Goal: Book appointment/travel/reservation

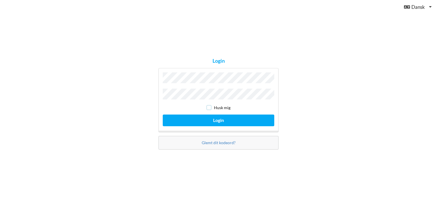
click at [209, 107] on input "checkbox" at bounding box center [208, 107] width 5 height 5
checkbox input "true"
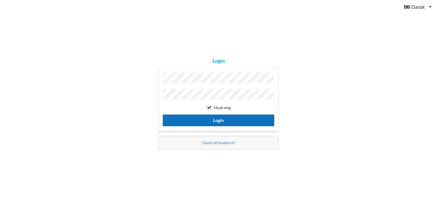
click at [212, 116] on button "Login" at bounding box center [218, 120] width 111 height 12
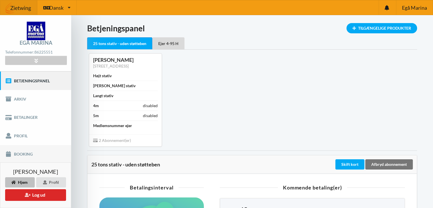
click at [28, 153] on link "Booking" at bounding box center [35, 154] width 71 height 18
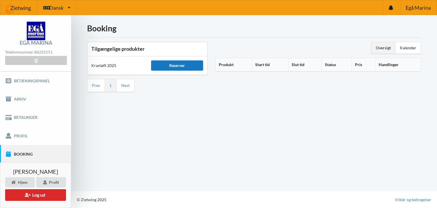
click at [180, 65] on div "Reserver" at bounding box center [177, 65] width 52 height 10
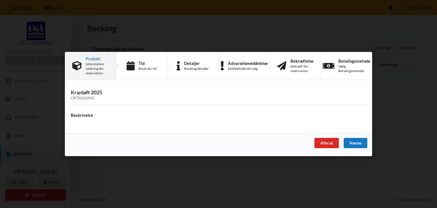
click at [360, 144] on div "Næste" at bounding box center [356, 143] width 24 height 10
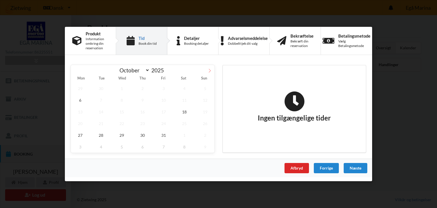
click at [210, 70] on icon at bounding box center [210, 71] width 4 height 4
select select "10"
click at [186, 102] on span "8" at bounding box center [184, 100] width 19 height 12
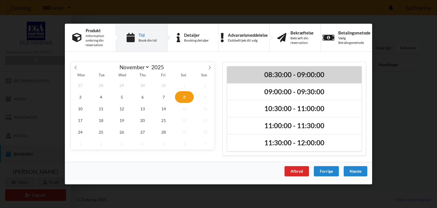
click at [280, 81] on div "08:30:00 - 09:00:00" at bounding box center [294, 74] width 135 height 17
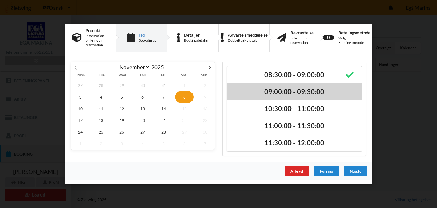
click at [307, 98] on div "09:00:00 - 09:30:00" at bounding box center [294, 91] width 135 height 17
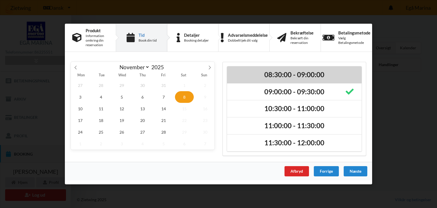
click at [307, 76] on h2 "08:30:00 - 09:00:00" at bounding box center [294, 74] width 127 height 9
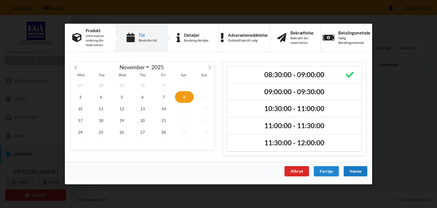
click at [357, 169] on div "Næste" at bounding box center [356, 171] width 24 height 10
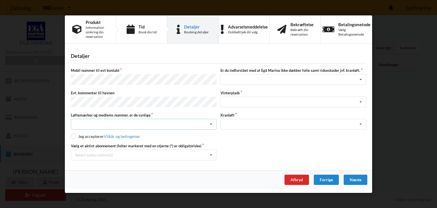
click at [208, 123] on icon at bounding box center [211, 124] width 9 height 11
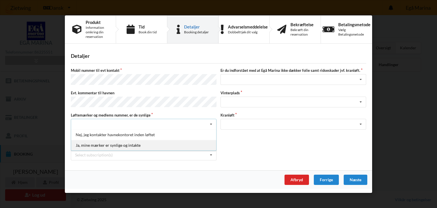
click at [145, 143] on div "Ja, mine mærker er synlige og intakte" at bounding box center [143, 145] width 145 height 11
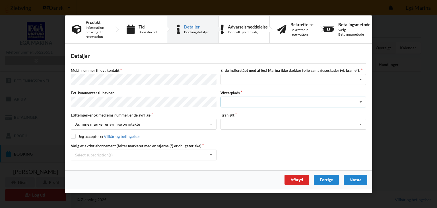
click at [361, 101] on icon at bounding box center [360, 101] width 9 height 11
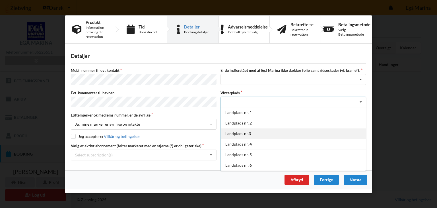
click at [292, 131] on div "Landplads nr.3" at bounding box center [293, 133] width 145 height 11
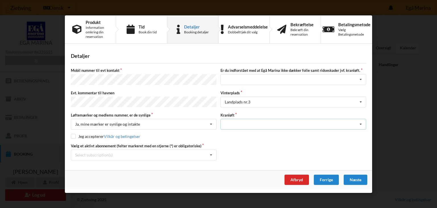
click at [361, 123] on icon at bounding box center [360, 124] width 9 height 11
click at [323, 132] on div "Optagning" at bounding box center [293, 134] width 145 height 11
click at [360, 80] on icon at bounding box center [360, 79] width 9 height 11
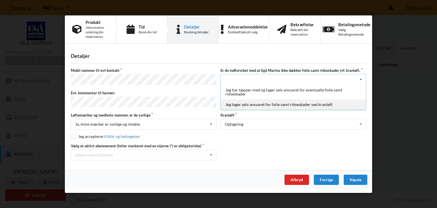
click at [309, 106] on div "Jeg tager selv ansvaret for folie samt ridseskader ved kranløft" at bounding box center [293, 104] width 145 height 11
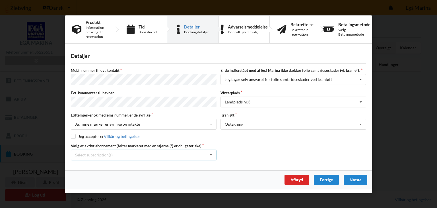
click at [211, 152] on icon at bounding box center [211, 155] width 9 height 11
click at [179, 173] on div "* Ejer 4-95 H" at bounding box center [143, 175] width 145 height 11
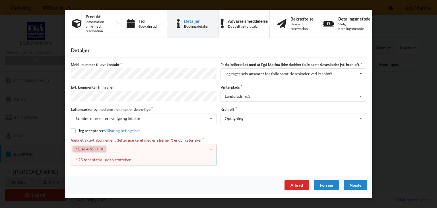
click at [72, 129] on input "checkbox" at bounding box center [73, 130] width 5 height 5
checkbox input "true"
click at [210, 150] on icon at bounding box center [211, 149] width 9 height 11
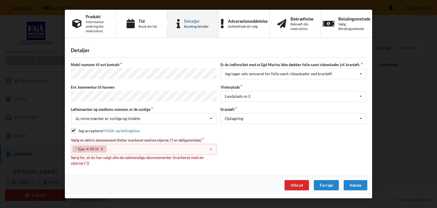
click at [210, 150] on icon at bounding box center [211, 149] width 9 height 11
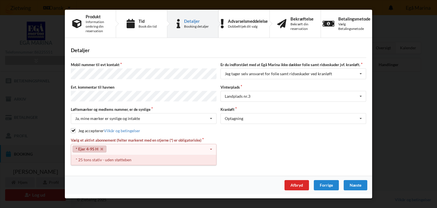
click at [162, 160] on div "* 25 tons stativ - uden støtteben" at bounding box center [143, 159] width 145 height 11
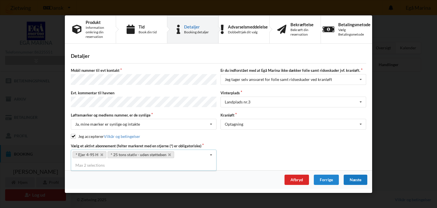
click at [356, 177] on div "Næste" at bounding box center [356, 179] width 24 height 10
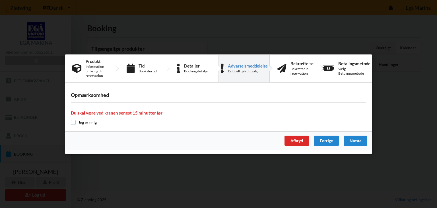
click at [73, 122] on input "checkbox" at bounding box center [73, 122] width 5 height 5
checkbox input "true"
click at [357, 141] on div "Næste" at bounding box center [356, 140] width 24 height 10
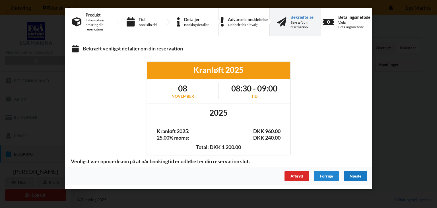
click at [354, 174] on div "Næste" at bounding box center [356, 176] width 24 height 10
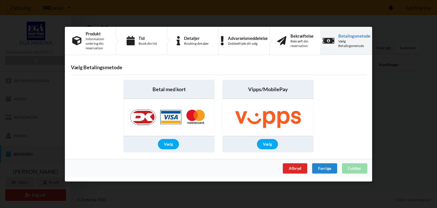
click at [352, 170] on div "Afbryd Forrige Fuldfør" at bounding box center [218, 167] width 307 height 18
click at [291, 166] on div "Afbryd" at bounding box center [295, 168] width 24 height 10
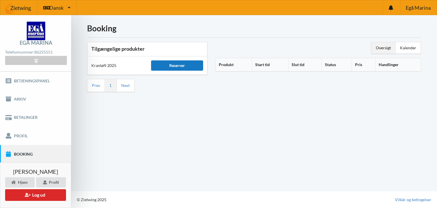
click at [174, 68] on div "Reserver" at bounding box center [177, 65] width 52 height 10
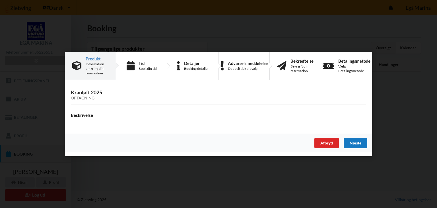
click at [351, 141] on div "Næste" at bounding box center [356, 143] width 24 height 10
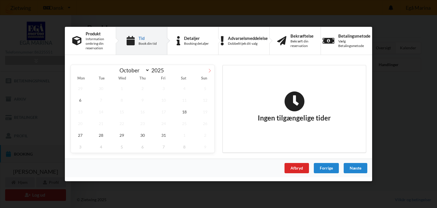
click at [209, 70] on icon at bounding box center [210, 71] width 4 height 4
select select "10"
click at [185, 103] on span "8" at bounding box center [184, 100] width 19 height 12
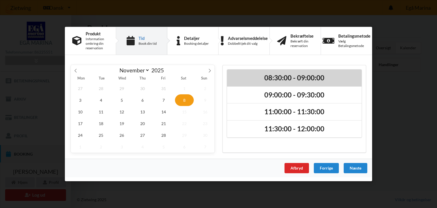
click at [313, 82] on div "08:30:00 - 09:00:00" at bounding box center [294, 77] width 135 height 17
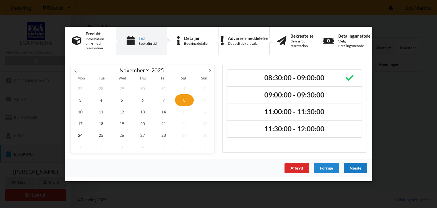
click at [356, 167] on div "Næste" at bounding box center [356, 168] width 24 height 10
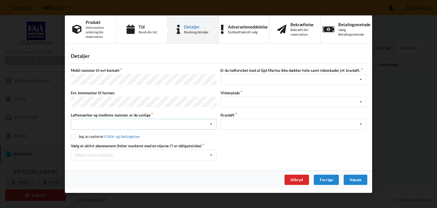
click at [208, 122] on icon at bounding box center [211, 124] width 9 height 11
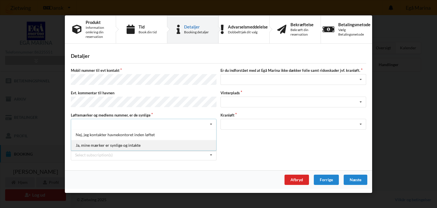
click at [171, 144] on div "Ja, mine mærker er synlige og intakte" at bounding box center [143, 145] width 145 height 11
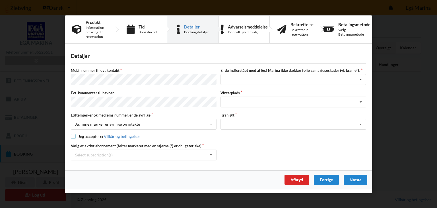
click at [75, 134] on input "checkbox" at bounding box center [73, 136] width 5 height 5
checkbox input "true"
click at [212, 154] on icon at bounding box center [211, 155] width 9 height 11
click at [154, 162] on div "* 25 tons stativ - uden støtteben" at bounding box center [143, 165] width 145 height 11
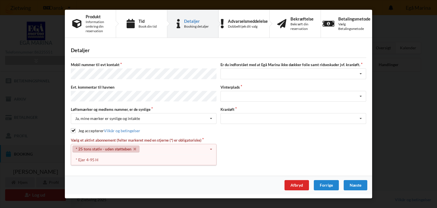
click at [209, 147] on icon at bounding box center [211, 149] width 9 height 11
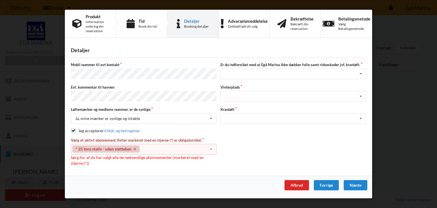
click at [209, 147] on icon at bounding box center [211, 149] width 9 height 11
click at [94, 160] on div "* Ejer 4-95 H" at bounding box center [143, 159] width 145 height 11
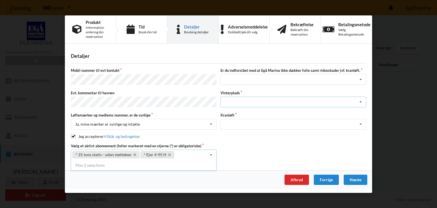
click at [359, 103] on icon at bounding box center [360, 101] width 9 height 11
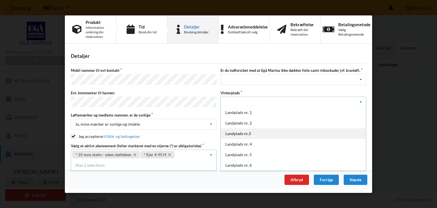
click at [278, 130] on div "Landplads nr.3" at bounding box center [293, 133] width 145 height 11
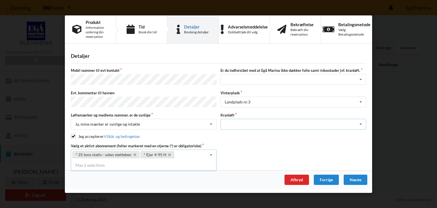
click at [361, 123] on icon at bounding box center [360, 124] width 9 height 11
click at [317, 135] on div "Optagning" at bounding box center [293, 134] width 145 height 11
click at [358, 178] on div "Næste" at bounding box center [356, 179] width 24 height 10
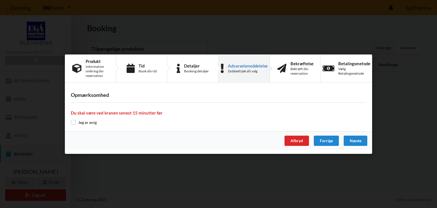
click at [72, 122] on input "checkbox" at bounding box center [73, 122] width 5 height 5
checkbox input "true"
click at [358, 141] on div "Næste" at bounding box center [356, 140] width 24 height 10
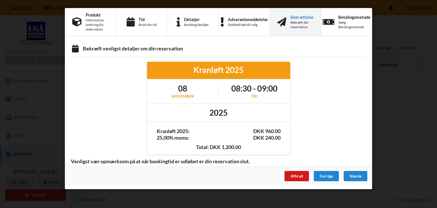
click at [297, 173] on div "Afbryd" at bounding box center [296, 176] width 24 height 10
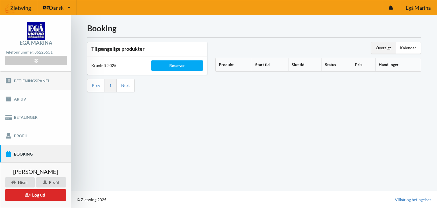
click at [32, 80] on link "Betjeningspanel" at bounding box center [35, 80] width 71 height 18
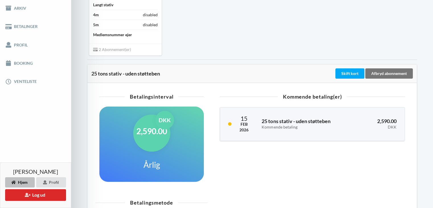
scroll to position [23, 0]
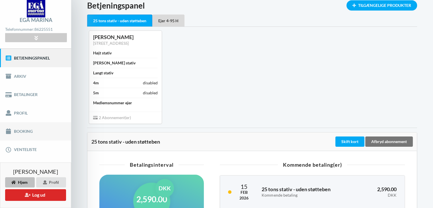
click at [29, 135] on link "Booking" at bounding box center [35, 131] width 71 height 18
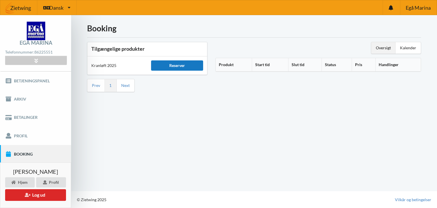
click at [181, 66] on div "Reserver" at bounding box center [177, 65] width 52 height 10
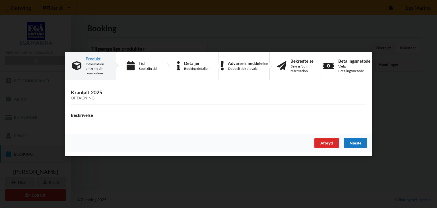
click at [357, 143] on div "Næste" at bounding box center [356, 143] width 24 height 10
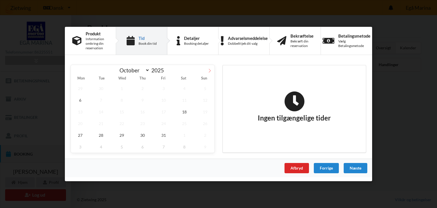
click at [208, 71] on icon at bounding box center [210, 71] width 4 height 4
select select "10"
click at [186, 98] on span "8" at bounding box center [184, 100] width 19 height 12
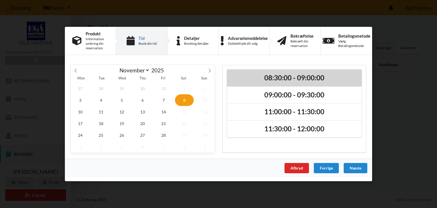
click at [282, 81] on h2 "08:30:00 - 09:00:00" at bounding box center [294, 77] width 127 height 9
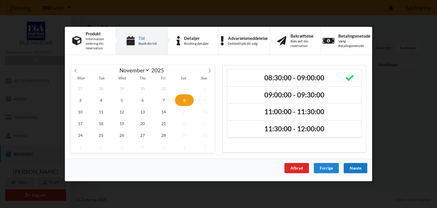
click at [354, 168] on div "Næste" at bounding box center [356, 168] width 24 height 10
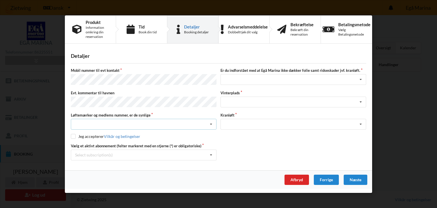
click at [212, 124] on icon at bounding box center [211, 124] width 9 height 11
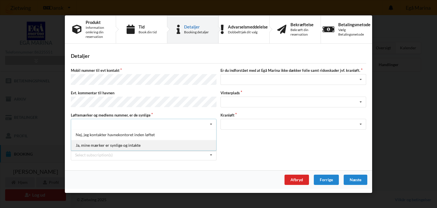
click at [137, 146] on div "Ja, mine mærker er synlige og intakte" at bounding box center [143, 145] width 145 height 11
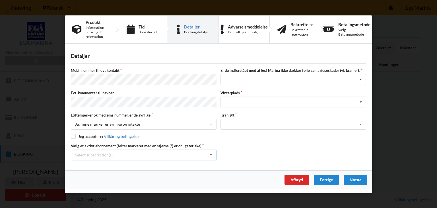
click at [213, 156] on icon at bounding box center [211, 155] width 9 height 11
click at [131, 172] on div "* Ejer 4-95 H" at bounding box center [143, 175] width 145 height 11
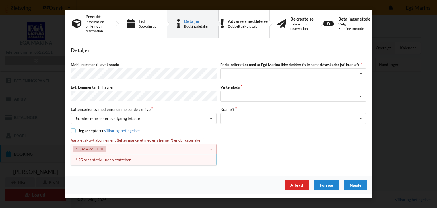
click at [75, 130] on input "checkbox" at bounding box center [73, 130] width 5 height 5
checkbox input "true"
click at [359, 97] on icon at bounding box center [360, 96] width 9 height 11
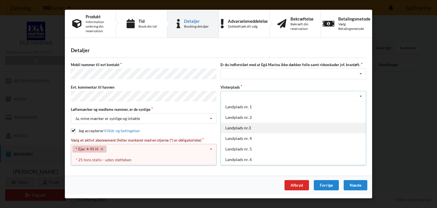
click at [274, 124] on div "Landplads nr.3" at bounding box center [293, 127] width 145 height 11
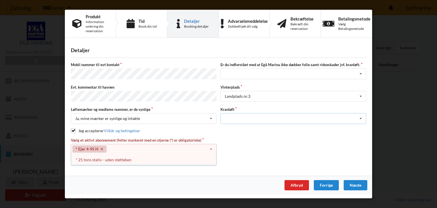
click at [361, 116] on icon at bounding box center [360, 118] width 9 height 11
click at [287, 132] on div "Optagning" at bounding box center [293, 128] width 145 height 11
click at [358, 185] on div "Næste" at bounding box center [356, 185] width 24 height 10
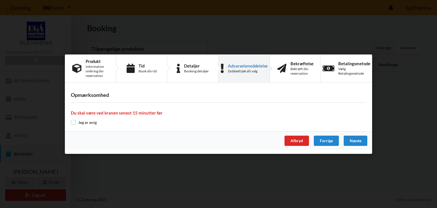
click at [74, 121] on input "checkbox" at bounding box center [73, 122] width 5 height 5
checkbox input "true"
click at [356, 138] on div "Næste" at bounding box center [356, 140] width 24 height 10
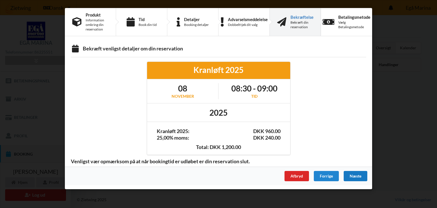
click at [356, 178] on div "Næste" at bounding box center [356, 176] width 24 height 10
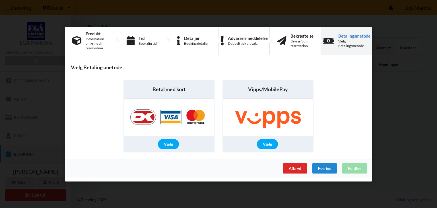
click at [354, 170] on div "Afbryd Forrige Fuldfør" at bounding box center [218, 167] width 307 height 18
click at [324, 169] on div "Forrige" at bounding box center [324, 168] width 25 height 10
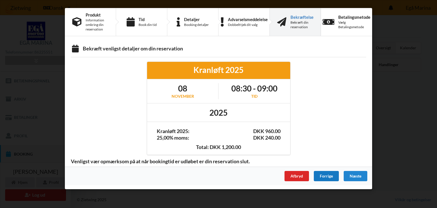
click at [326, 177] on div "Forrige" at bounding box center [326, 176] width 25 height 10
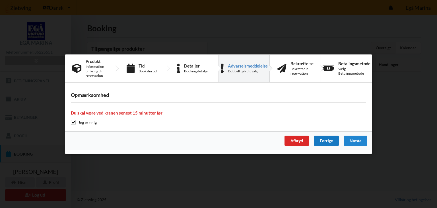
click at [324, 138] on div "Forrige" at bounding box center [326, 140] width 25 height 10
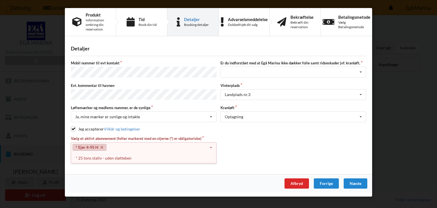
click at [213, 146] on icon at bounding box center [211, 147] width 9 height 11
click at [212, 145] on icon at bounding box center [211, 147] width 9 height 11
click at [212, 143] on icon at bounding box center [211, 147] width 9 height 11
click at [170, 158] on div "* 25 tons stativ - uden støtteben" at bounding box center [143, 157] width 145 height 11
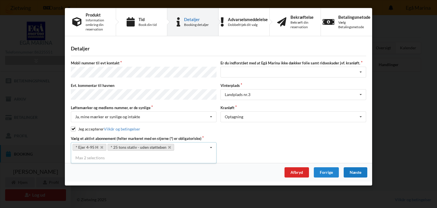
click at [354, 170] on div "Næste" at bounding box center [356, 172] width 24 height 10
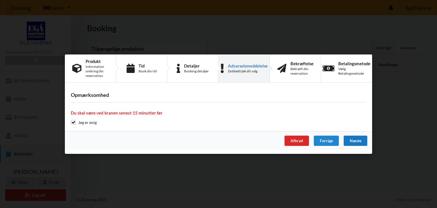
click at [354, 136] on div "Næste" at bounding box center [356, 140] width 24 height 10
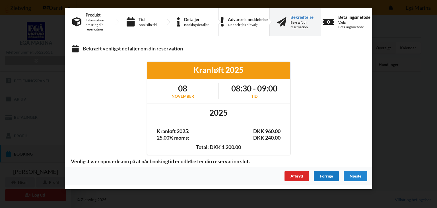
click at [326, 171] on div "Forrige" at bounding box center [326, 176] width 25 height 10
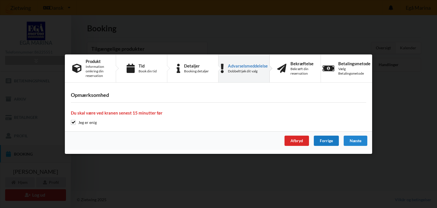
click at [322, 140] on div "Forrige" at bounding box center [326, 140] width 25 height 10
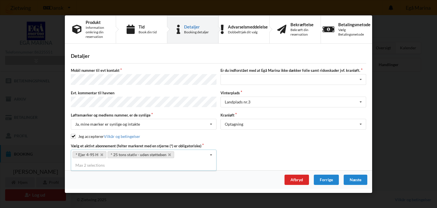
click at [213, 152] on icon at bounding box center [211, 155] width 9 height 11
click at [283, 154] on div "Vælg et aktivt abonnement (felter markeret med en stjerne (*) er obligatoriske)…" at bounding box center [218, 151] width 299 height 17
click at [322, 179] on div "Forrige" at bounding box center [326, 179] width 25 height 10
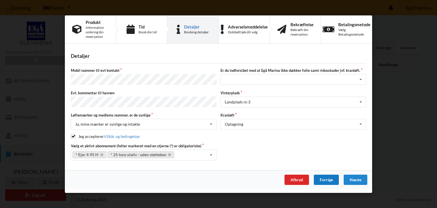
select select "10"
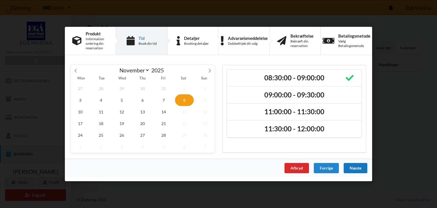
click at [355, 168] on div "Næste" at bounding box center [356, 168] width 24 height 10
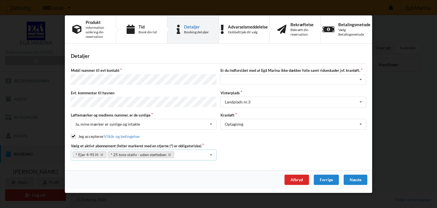
click at [210, 154] on icon at bounding box center [211, 155] width 9 height 11
click at [209, 153] on icon at bounding box center [211, 155] width 9 height 11
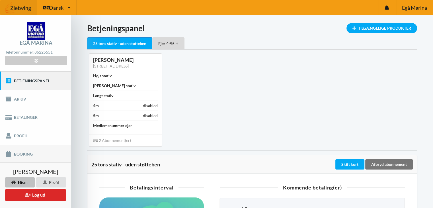
click at [16, 153] on link "Booking" at bounding box center [35, 154] width 71 height 18
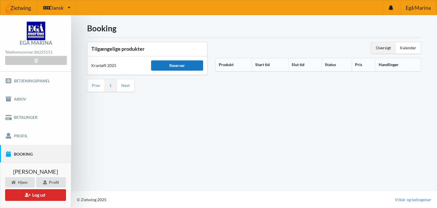
click at [178, 67] on div "Reserver" at bounding box center [177, 65] width 52 height 10
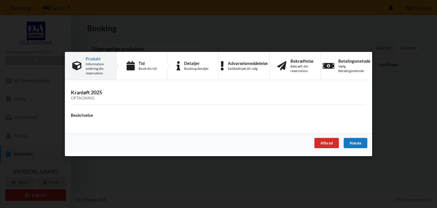
click at [358, 143] on div "Næste" at bounding box center [356, 143] width 24 height 10
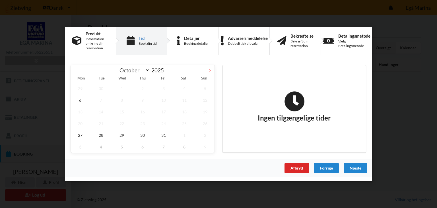
click at [208, 72] on icon at bounding box center [210, 71] width 4 height 4
select select "10"
click at [183, 102] on span "8" at bounding box center [184, 100] width 19 height 12
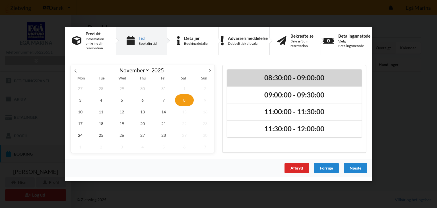
click at [297, 79] on h2 "08:30:00 - 09:00:00" at bounding box center [294, 77] width 127 height 9
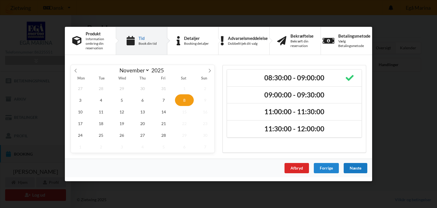
click at [352, 169] on div "Næste" at bounding box center [356, 168] width 24 height 10
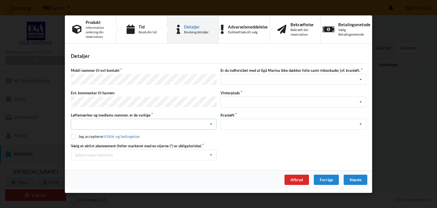
click at [210, 124] on icon at bounding box center [211, 124] width 9 height 11
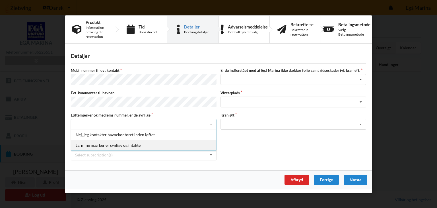
click at [172, 144] on div "Ja, mine mærker er synlige og intakte" at bounding box center [143, 145] width 145 height 11
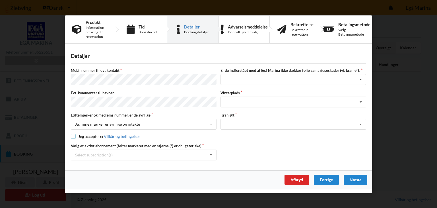
click at [72, 135] on input "checkbox" at bounding box center [73, 136] width 5 height 5
checkbox input "true"
click at [361, 102] on icon at bounding box center [360, 101] width 9 height 11
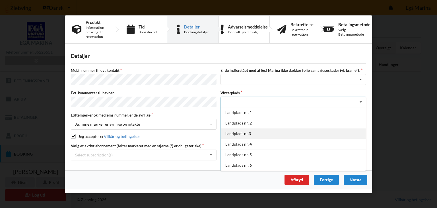
click at [274, 130] on div "Landplads nr.3" at bounding box center [293, 133] width 145 height 11
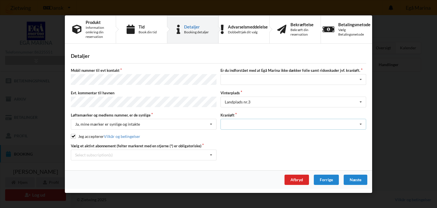
click at [359, 123] on icon at bounding box center [360, 124] width 9 height 11
click at [290, 133] on div "Optagning" at bounding box center [293, 134] width 145 height 11
click at [354, 178] on div "Næste" at bounding box center [356, 179] width 24 height 10
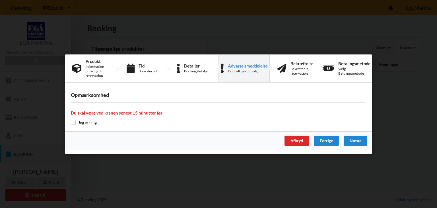
click at [73, 123] on input "checkbox" at bounding box center [73, 122] width 5 height 5
checkbox input "true"
click at [352, 139] on div "Næste" at bounding box center [356, 140] width 24 height 10
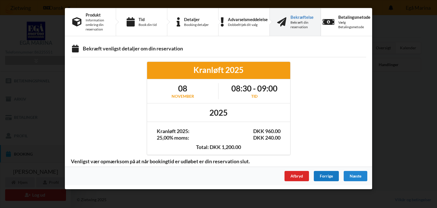
click at [327, 175] on div "Forrige" at bounding box center [326, 176] width 25 height 10
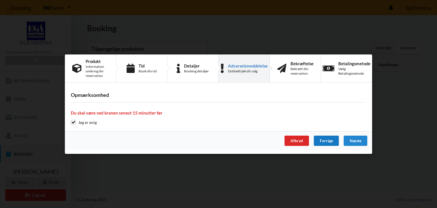
click at [328, 138] on div "Forrige" at bounding box center [326, 140] width 25 height 10
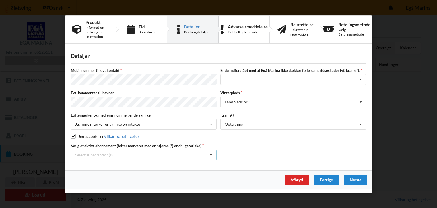
click at [209, 152] on icon at bounding box center [211, 155] width 9 height 11
click at [180, 171] on div "* Ejer 4-95 H" at bounding box center [143, 175] width 145 height 11
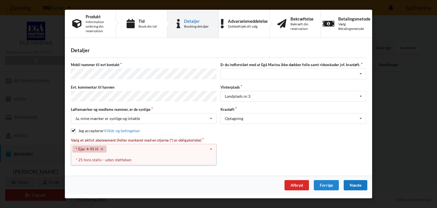
click at [355, 181] on div "Næste" at bounding box center [356, 185] width 24 height 10
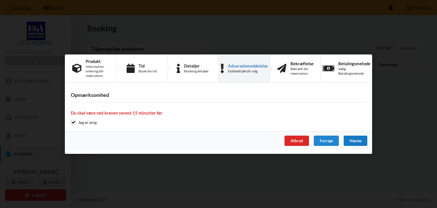
click at [352, 138] on div "Næste" at bounding box center [356, 140] width 24 height 10
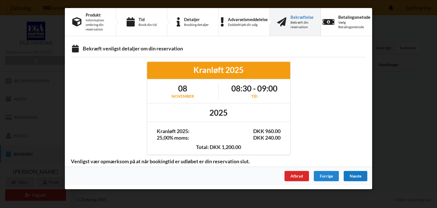
click at [353, 174] on div "Næste" at bounding box center [356, 176] width 24 height 10
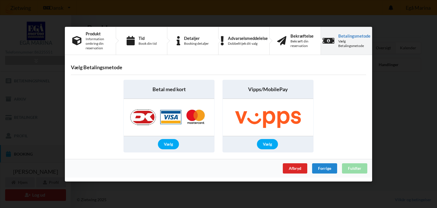
click at [353, 166] on div "Afbryd Forrige Fuldfør" at bounding box center [218, 167] width 307 height 18
